Goal: Transaction & Acquisition: Purchase product/service

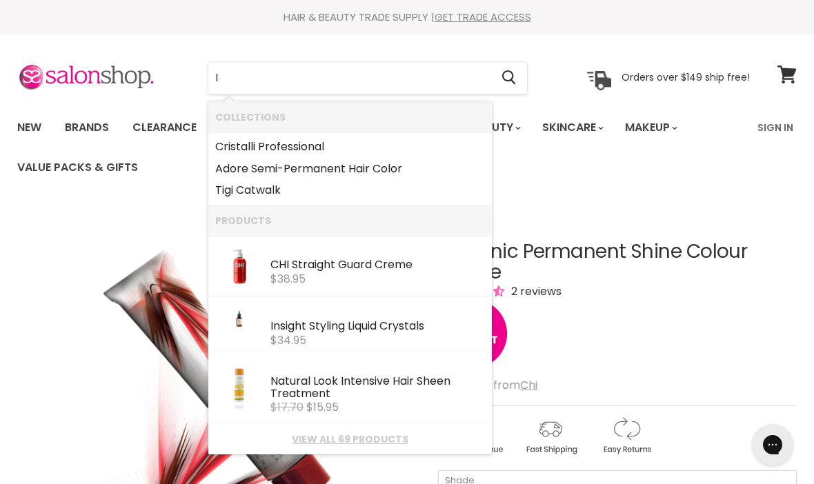
type input "I"
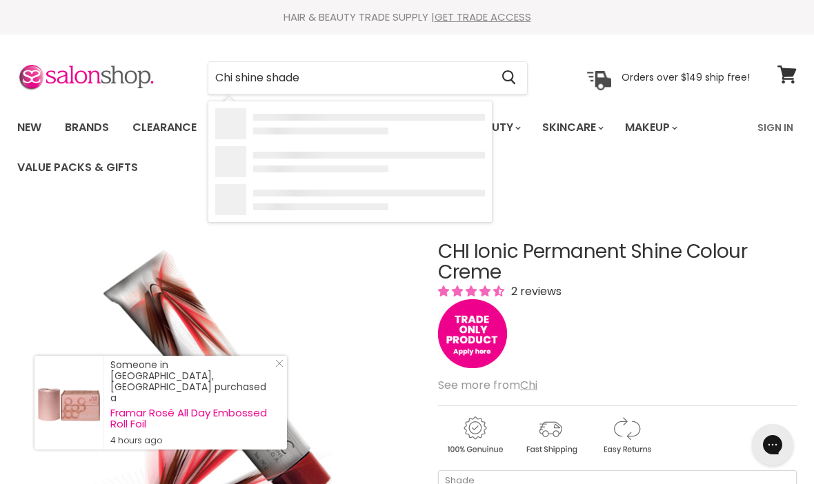
type input "Chi shine shades"
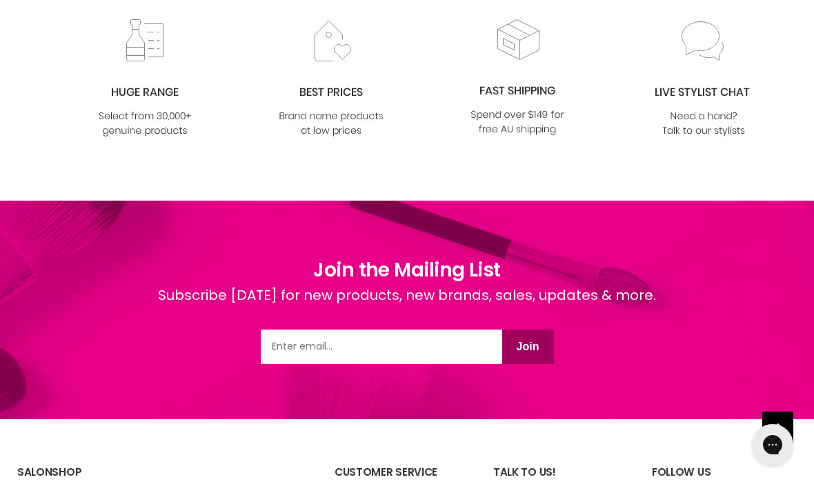
scroll to position [615, 0]
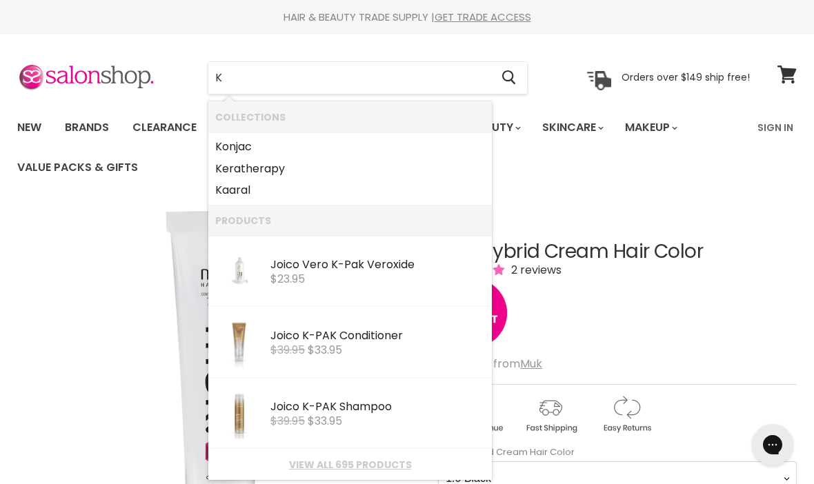
type input "K"
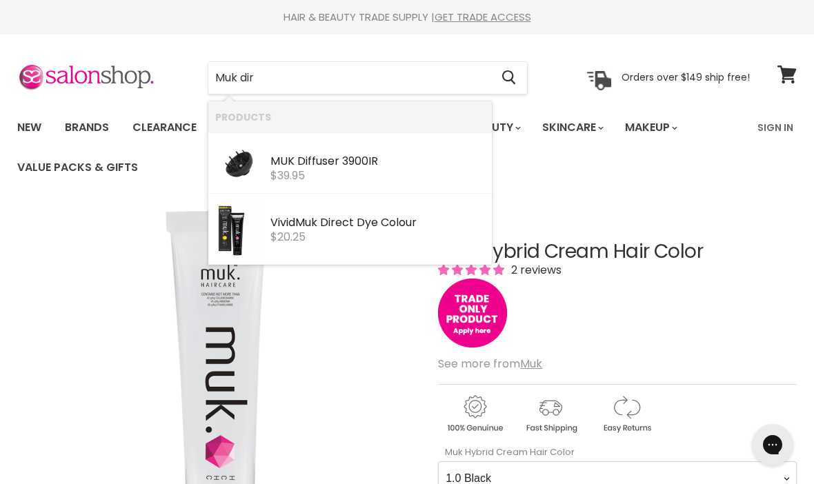
type input "Muk dire"
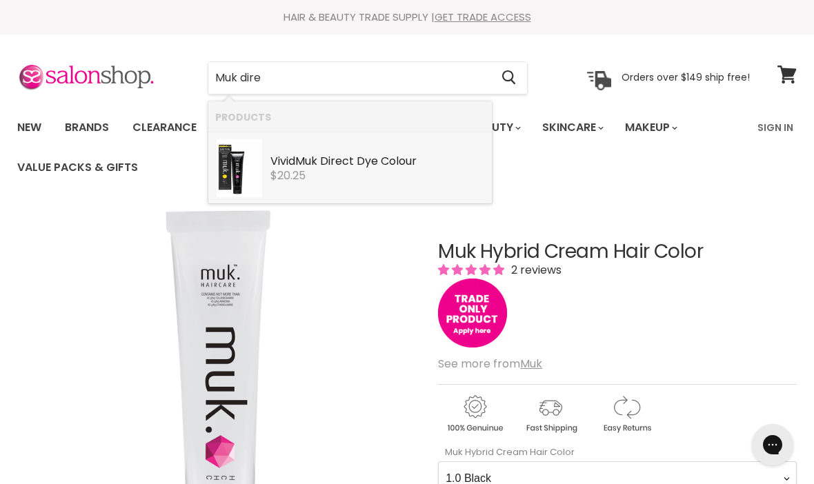
click at [381, 157] on div "Vivid Muk Dire ct Dye Colour" at bounding box center [377, 162] width 214 height 14
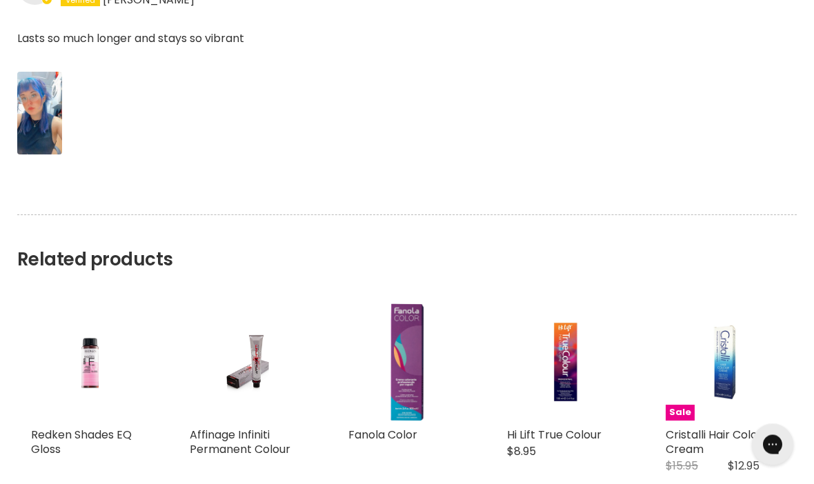
scroll to position [1447, 0]
